Goal: Find specific page/section: Find specific page/section

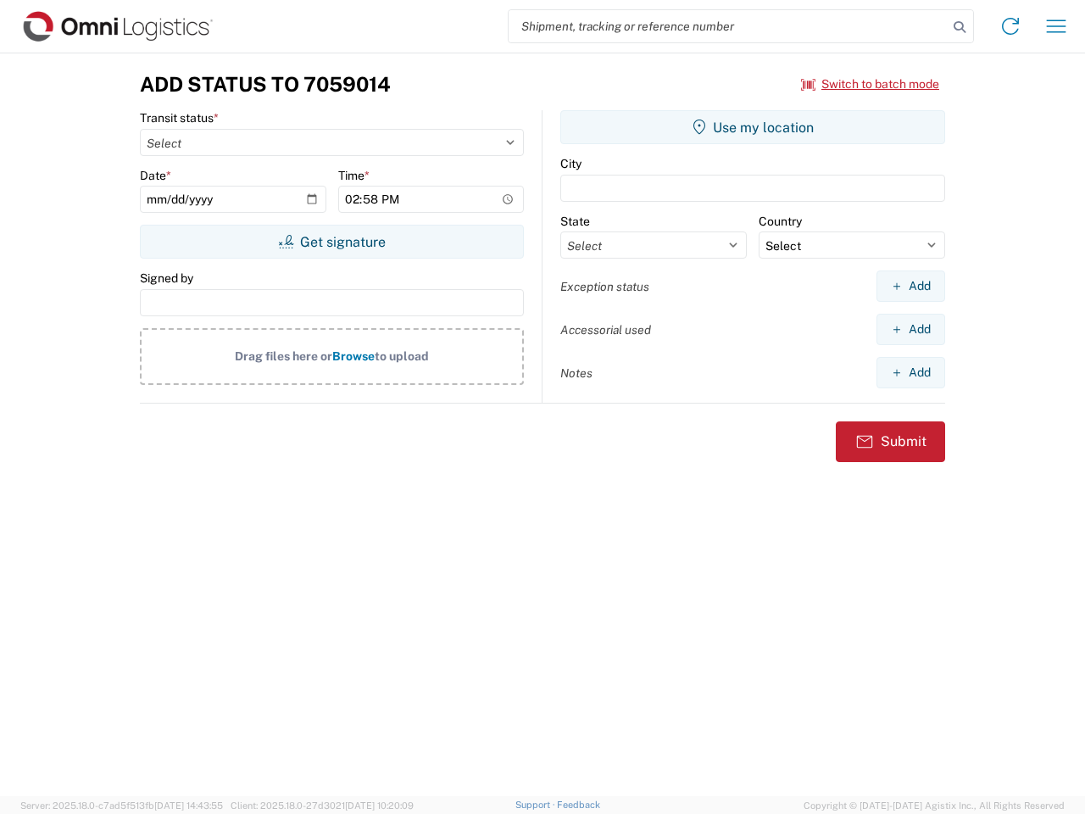
click at [728, 26] on input "search" at bounding box center [728, 26] width 439 height 32
click at [960, 27] on icon at bounding box center [960, 27] width 24 height 24
click at [1011, 26] on icon at bounding box center [1010, 26] width 27 height 27
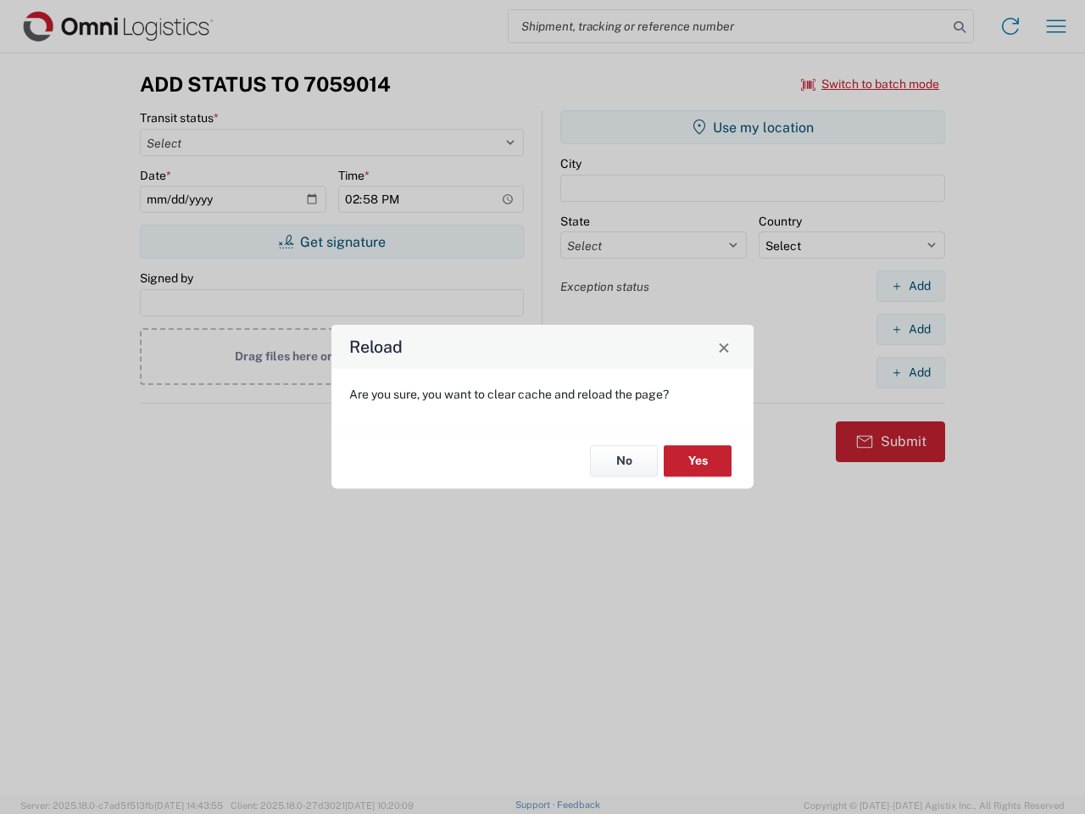
click at [871, 84] on div "Reload Are you sure, you want to clear cache and reload the page? No Yes" at bounding box center [542, 407] width 1085 height 814
click at [331, 242] on div "Reload Are you sure, you want to clear cache and reload the page? No Yes" at bounding box center [542, 407] width 1085 height 814
click at [753, 127] on div "Reload Are you sure, you want to clear cache and reload the page? No Yes" at bounding box center [542, 407] width 1085 height 814
click at [911, 286] on div "Reload Are you sure, you want to clear cache and reload the page? No Yes" at bounding box center [542, 407] width 1085 height 814
click at [911, 329] on div "Reload Are you sure, you want to clear cache and reload the page? No Yes" at bounding box center [542, 407] width 1085 height 814
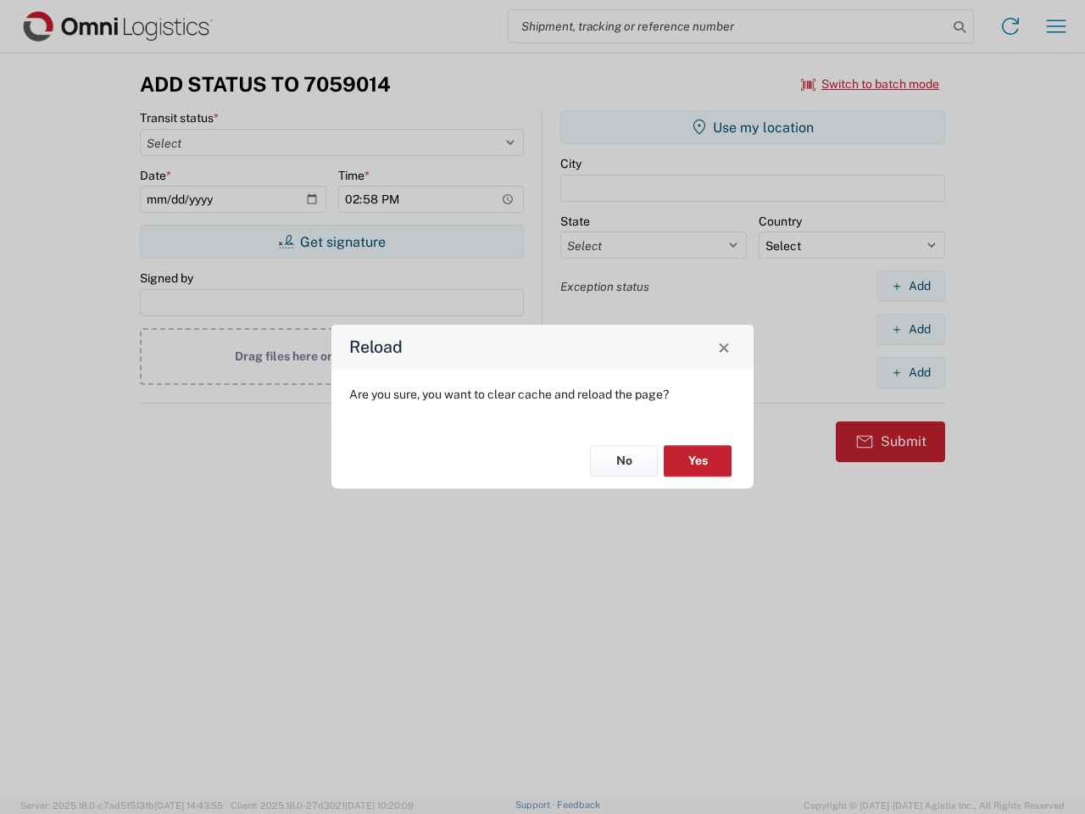
click at [911, 372] on div "Reload Are you sure, you want to clear cache and reload the page? No Yes" at bounding box center [542, 407] width 1085 height 814
